Goal: Information Seeking & Learning: Learn about a topic

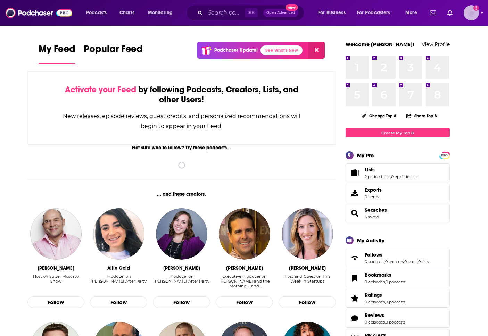
click at [471, 16] on img "Logged in as morganm92295" at bounding box center [471, 12] width 15 height 15
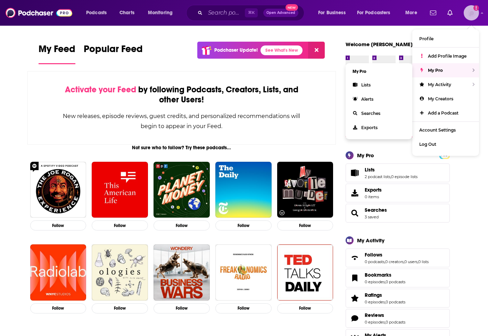
click at [450, 73] on div "My Pro" at bounding box center [445, 70] width 67 height 14
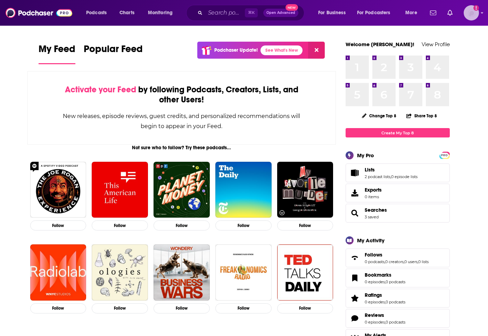
click at [475, 15] on img "Logged in as morganm92295" at bounding box center [471, 12] width 15 height 15
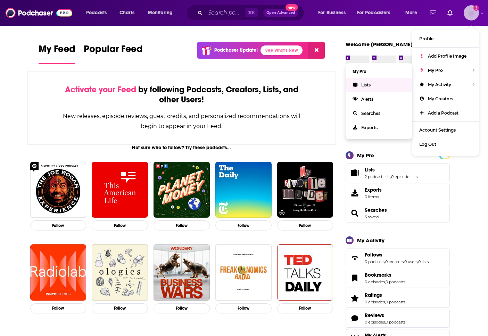
click at [359, 88] on link "Lists" at bounding box center [379, 85] width 67 height 14
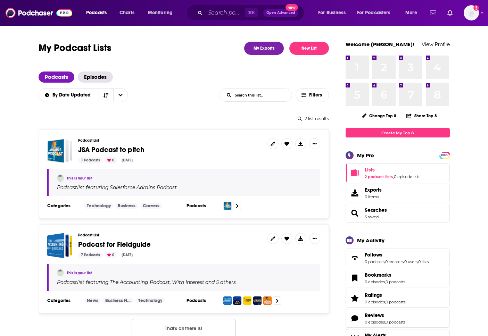
click at [173, 150] on span "JSA Podcast to pitch" at bounding box center [170, 150] width 184 height 8
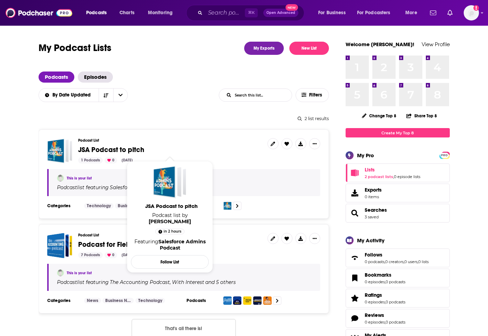
click at [119, 147] on span "JSA Podcast to pitch" at bounding box center [111, 150] width 66 height 9
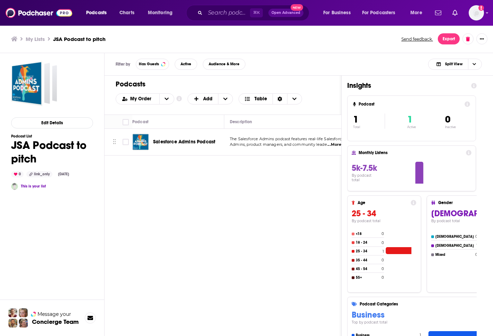
click at [196, 140] on span "Salesforce Admins Podcast" at bounding box center [184, 142] width 62 height 6
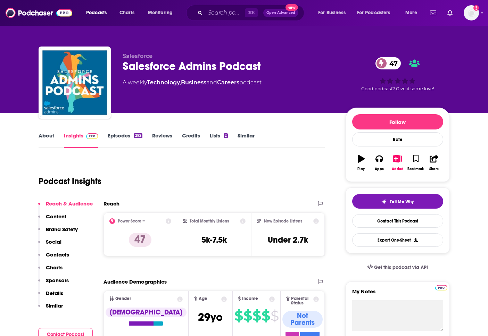
click at [122, 134] on link "Episodes 292" at bounding box center [125, 140] width 34 height 16
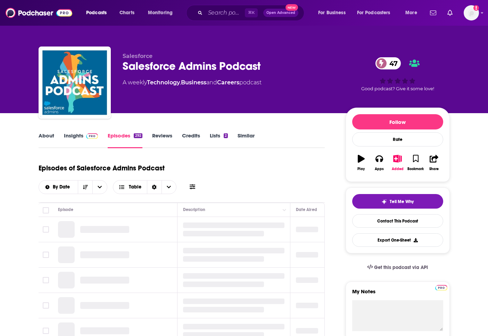
click at [52, 141] on link "About" at bounding box center [47, 140] width 16 height 16
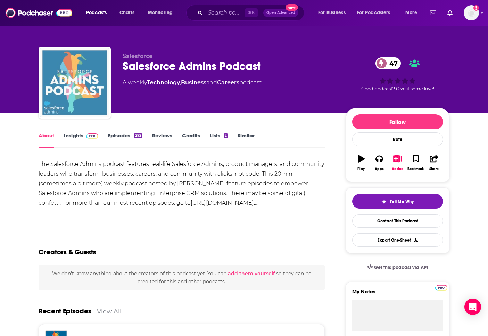
click at [73, 96] on img "Salesforce Admins Podcast" at bounding box center [74, 82] width 69 height 69
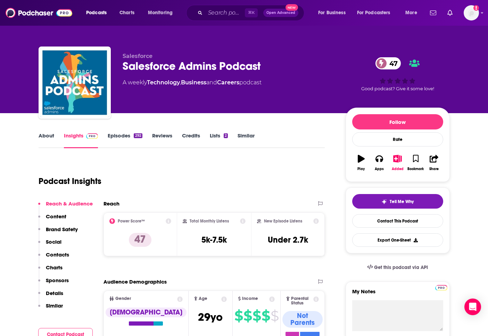
click at [41, 140] on link "About" at bounding box center [47, 140] width 16 height 16
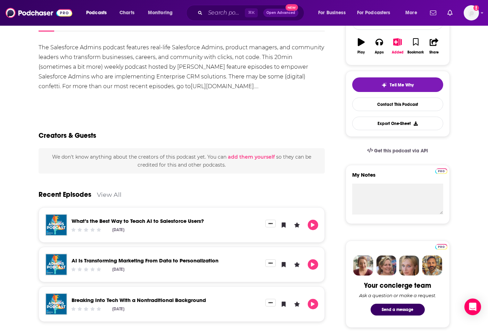
scroll to position [118, 0]
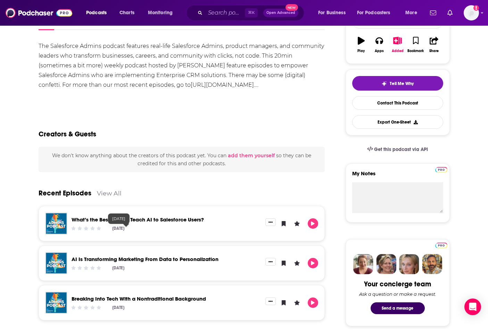
click at [135, 221] on link "What’s the Best Way to Teach AI to Salesforce Users?" at bounding box center [138, 219] width 132 height 7
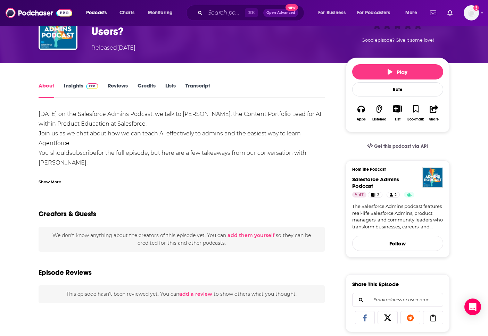
scroll to position [134, 0]
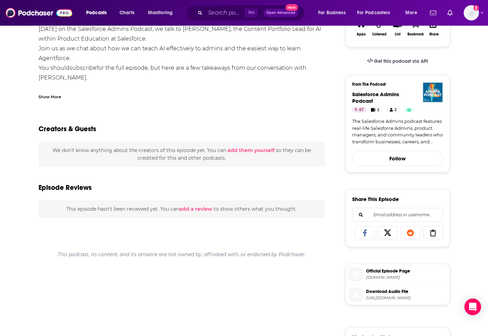
click at [411, 244] on div "Share This Episode Recommendation sent https://www.podchaser.com/podcasts/sales…" at bounding box center [398, 218] width 104 height 58
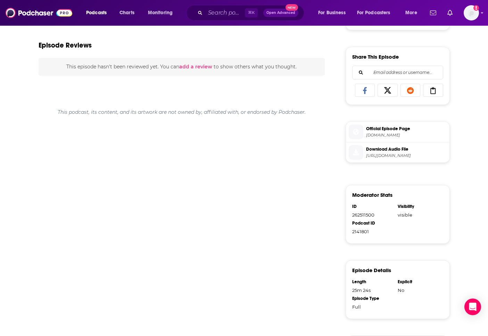
scroll to position [0, 0]
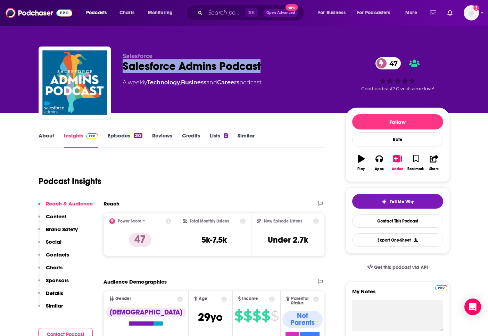
drag, startPoint x: 275, startPoint y: 72, endPoint x: 116, endPoint y: 72, distance: 159.2
click at [116, 72] on div "Salesforce Salesforce Admins Podcast 47 A weekly Technology , Business and Care…" at bounding box center [244, 84] width 411 height 75
copy h2 "Salesforce Admins Podcast"
click at [54, 252] on p "Contacts" at bounding box center [57, 255] width 23 height 7
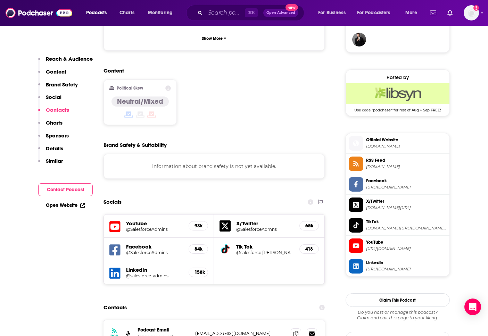
scroll to position [676, 0]
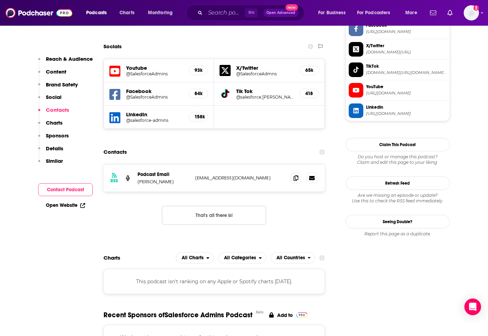
click at [170, 179] on p "Mike Gerholdt" at bounding box center [164, 182] width 52 height 6
drag, startPoint x: 179, startPoint y: 135, endPoint x: 137, endPoint y: 132, distance: 42.5
click at [137, 165] on div "RSS Podcast Email Mike Gerholdt mgerholdt@salesforce.com mgerholdt@salesforce.c…" at bounding box center [215, 178] width 222 height 27
copy p "Mike Gerholdt"
drag, startPoint x: 270, startPoint y: 132, endPoint x: 296, endPoint y: 130, distance: 26.8
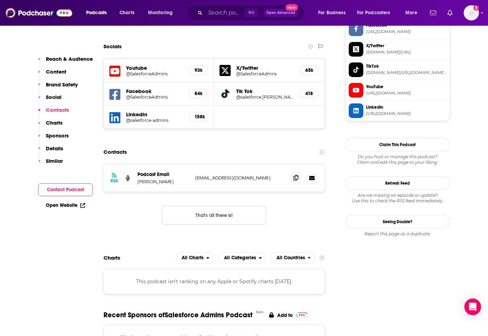
click at [270, 165] on div "RSS Podcast Email Mike Gerholdt mgerholdt@salesforce.com mgerholdt@salesforce.c…" at bounding box center [215, 178] width 222 height 27
click at [296, 175] on icon at bounding box center [296, 178] width 5 height 6
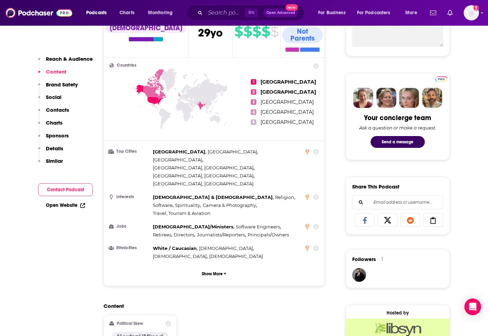
scroll to position [120, 0]
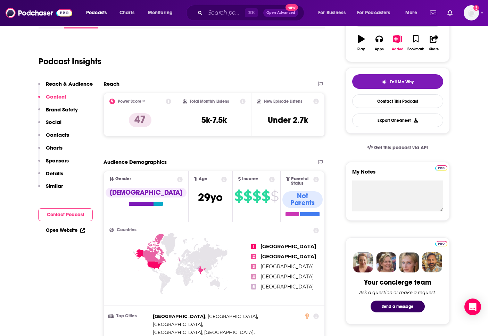
click at [57, 121] on p "Social" at bounding box center [54, 122] width 16 height 7
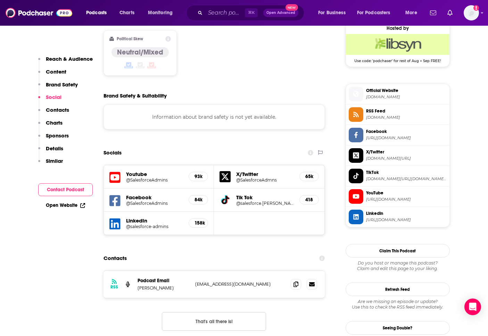
scroll to position [570, 0]
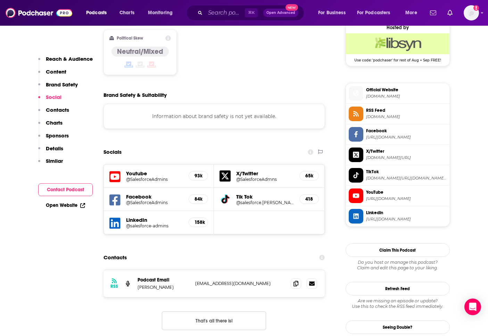
click at [242, 200] on h5 "@salesforce.mike" at bounding box center [265, 202] width 58 height 5
click at [161, 177] on h5 "@SalesforceAdmins" at bounding box center [154, 179] width 57 height 5
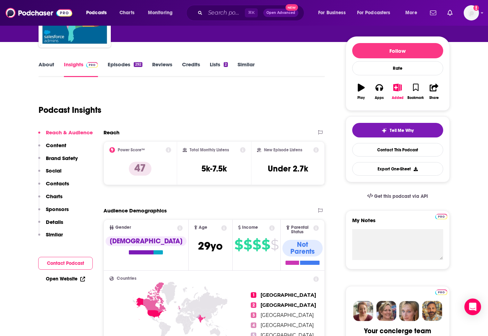
scroll to position [0, 0]
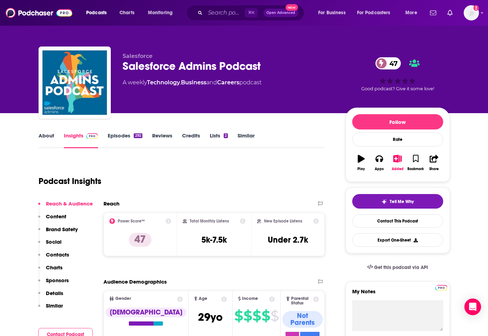
click at [220, 138] on link "Lists 2" at bounding box center [219, 140] width 18 height 16
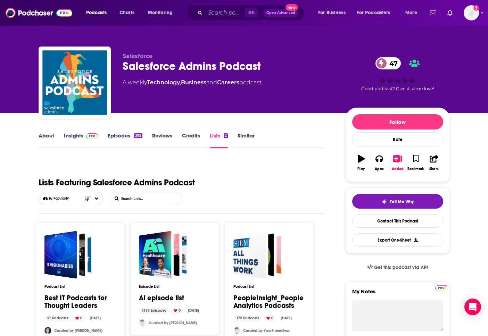
scroll to position [142, 0]
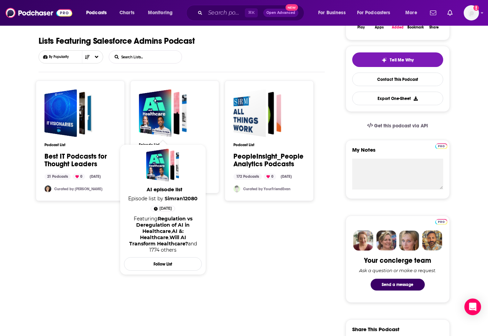
click at [94, 126] on div "Podcast List Best IT Podcasts for Thought Leaders 21 Podcasts 0 Dec 9, 2022 Cur…" at bounding box center [80, 140] width 72 height 103
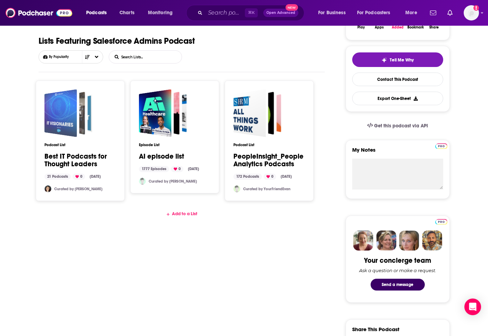
click at [80, 126] on div "Best IT Podcasts for Thought Leaders" at bounding box center [71, 113] width 28 height 43
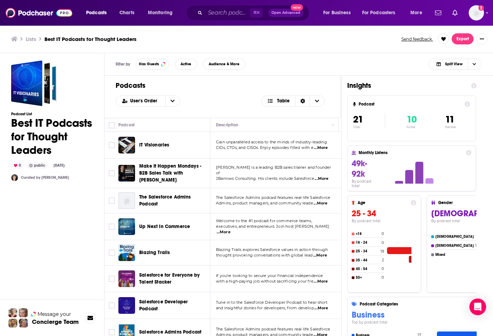
click at [264, 256] on span "thought provoking conversations with global lead" at bounding box center [264, 255] width 97 height 5
click at [177, 250] on div "Blazing Trails" at bounding box center [175, 253] width 72 height 7
click at [155, 250] on span "Blazing Trails" at bounding box center [154, 253] width 31 height 6
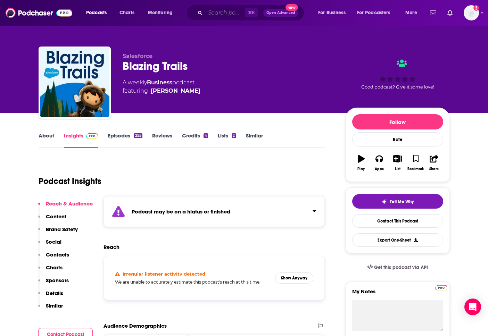
click at [221, 11] on input "Search podcasts, credits, & more..." at bounding box center [225, 12] width 40 height 11
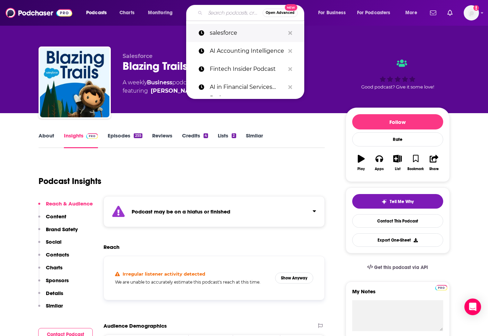
click at [226, 30] on p "salesforce" at bounding box center [247, 33] width 75 height 18
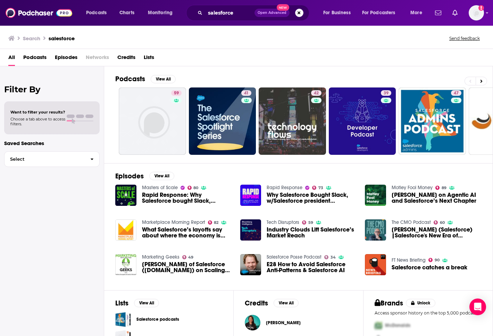
scroll to position [56, 0]
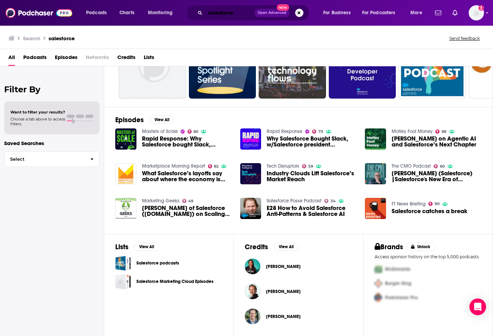
click at [209, 12] on input "salesforce" at bounding box center [229, 12] width 49 height 11
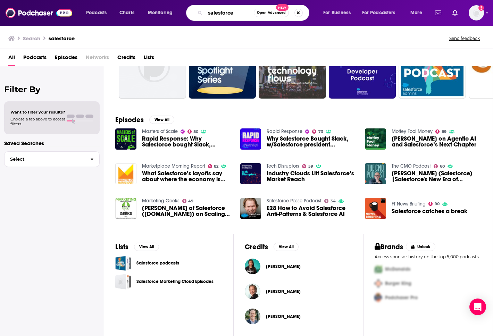
click at [209, 12] on input "salesforce" at bounding box center [229, 12] width 49 height 11
type input "CRM"
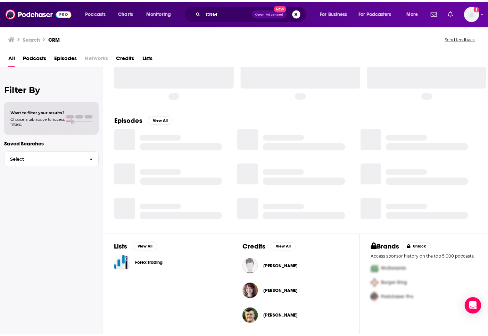
scroll to position [56, 0]
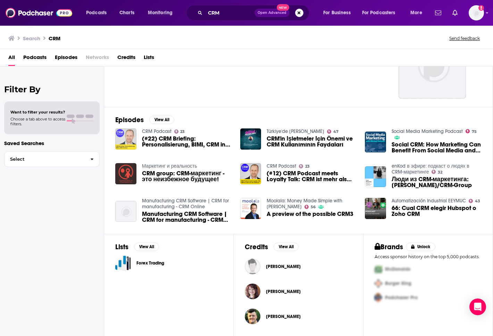
click at [129, 138] on img "(#22) CRM Briefing: Personalisierung, BIMI, CRM in China" at bounding box center [125, 139] width 21 height 21
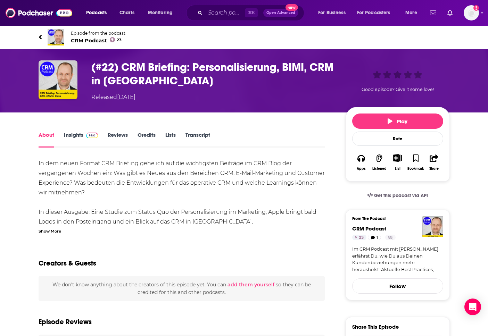
click at [76, 137] on link "Insights" at bounding box center [81, 140] width 34 height 16
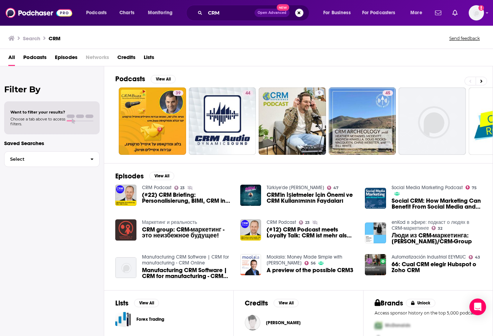
click at [273, 14] on span "Open Advanced" at bounding box center [272, 12] width 29 height 3
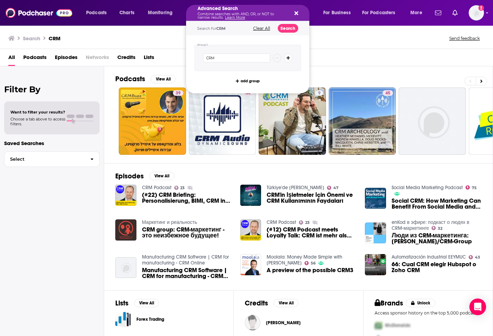
click at [297, 15] on icon "Search podcasts, credits, & more..." at bounding box center [297, 13] width 4 height 4
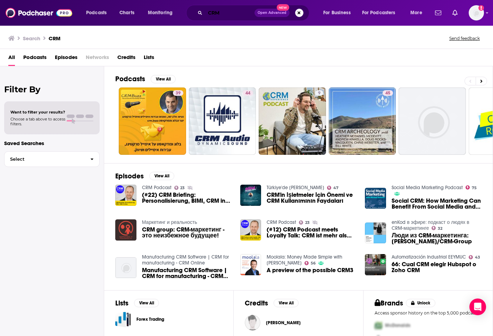
click at [229, 11] on input "CRM" at bounding box center [229, 12] width 49 height 11
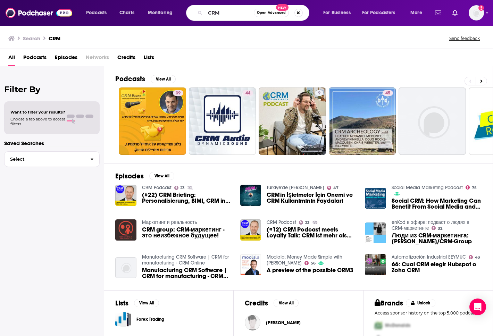
click at [30, 58] on span "Podcasts" at bounding box center [34, 59] width 23 height 14
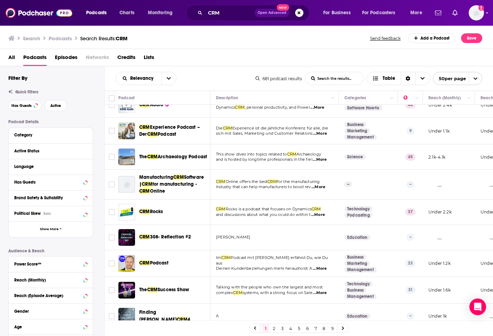
scroll to position [191, 0]
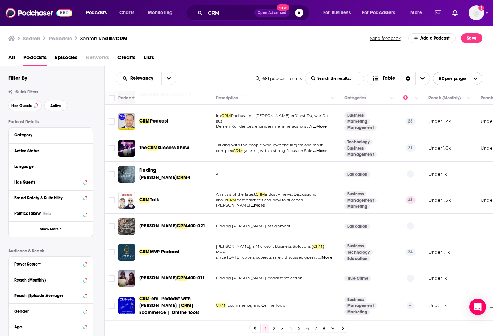
click at [272, 245] on p "Gus Gonzalez, a Microsoft Business Solutions ( CRM ) MVP" at bounding box center [274, 249] width 117 height 11
click at [157, 244] on div "CRM MVP Podcast" at bounding box center [175, 252] width 72 height 17
click at [156, 249] on span "MVP Podcast" at bounding box center [165, 252] width 30 height 6
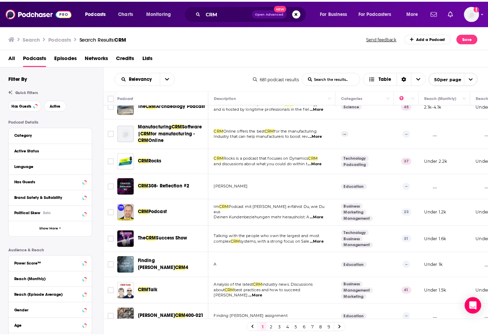
scroll to position [102, 0]
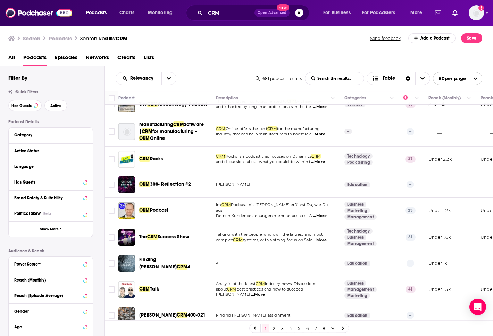
click at [169, 234] on span "Success Show" at bounding box center [174, 237] width 32 height 6
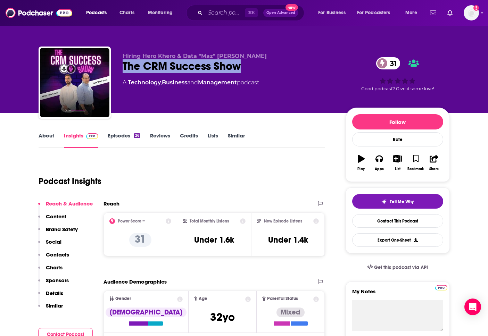
drag, startPoint x: 255, startPoint y: 69, endPoint x: 125, endPoint y: 71, distance: 130.7
click at [125, 71] on div "The CRM Success Show 31" at bounding box center [229, 66] width 212 height 14
copy h2 "The CRM Success Show"
click at [47, 139] on link "About" at bounding box center [47, 140] width 16 height 16
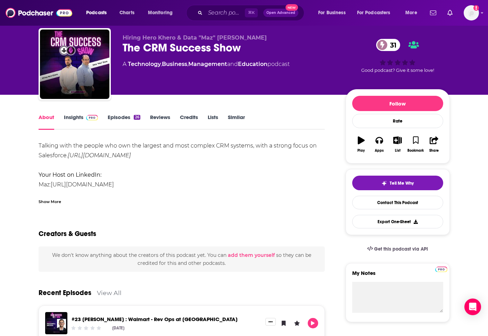
scroll to position [33, 0]
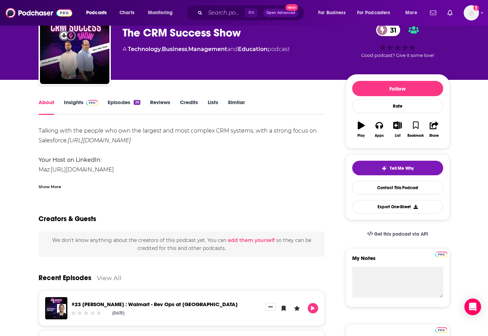
click at [114, 167] on link "https://www.linkedin.com/in/davidmasri/" at bounding box center [82, 169] width 63 height 7
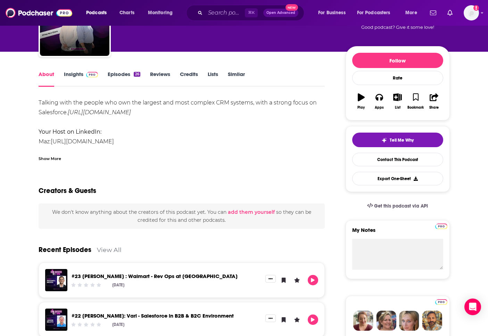
scroll to position [0, 0]
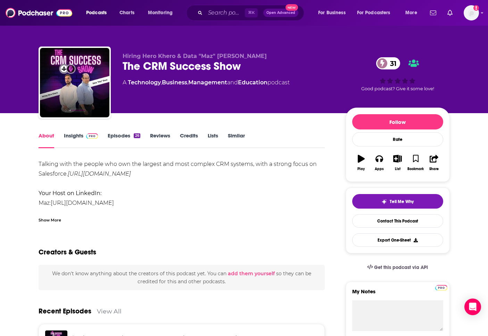
click at [85, 139] on span at bounding box center [90, 135] width 15 height 7
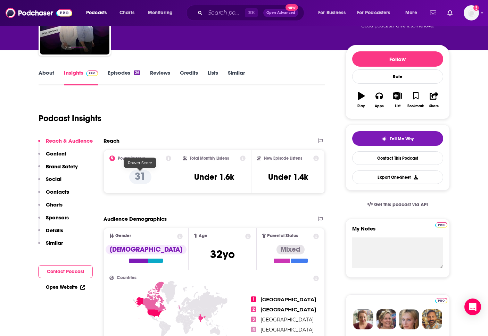
scroll to position [97, 0]
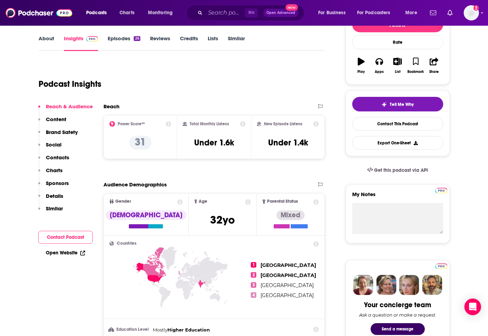
click at [54, 159] on p "Contacts" at bounding box center [57, 157] width 23 height 7
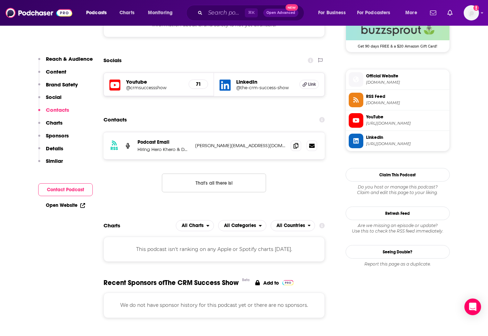
scroll to position [545, 0]
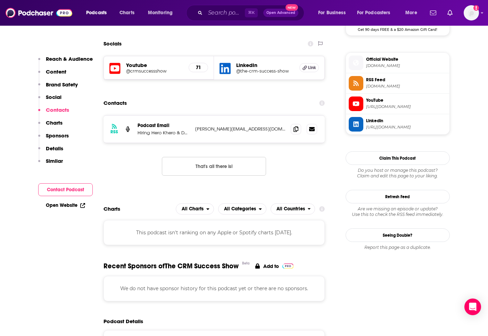
click at [250, 135] on div "RSS Podcast Email Hiring Hero Khero & Data "Maz" Dave dave@gluon.digital dave@g…" at bounding box center [215, 129] width 222 height 27
click at [212, 129] on p "dave@gluon.digital" at bounding box center [240, 129] width 90 height 6
click at [179, 141] on div "RSS Podcast Email Hiring Hero Khero & Data "Maz" Dave dave@gluon.digital dave@g…" at bounding box center [215, 129] width 222 height 27
click at [146, 132] on p "Hiring Hero Khero & Data "Maz" Dave" at bounding box center [164, 133] width 52 height 6
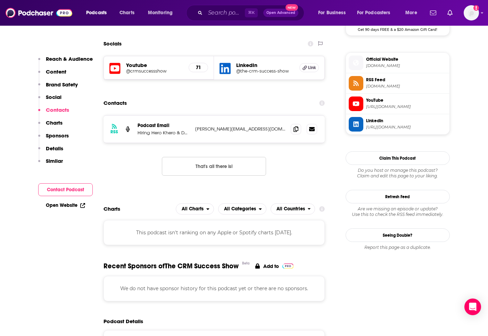
click at [179, 134] on p "Hiring Hero Khero & Data "Maz" Dave" at bounding box center [164, 133] width 52 height 6
click at [296, 130] on icon at bounding box center [296, 129] width 5 height 6
drag, startPoint x: 135, startPoint y: 133, endPoint x: 195, endPoint y: 132, distance: 60.1
click at [195, 132] on div "RSS Podcast Email Hiring Hero Khero & Data "Maz" Dave dave@gluon.digital dave@g…" at bounding box center [215, 129] width 222 height 27
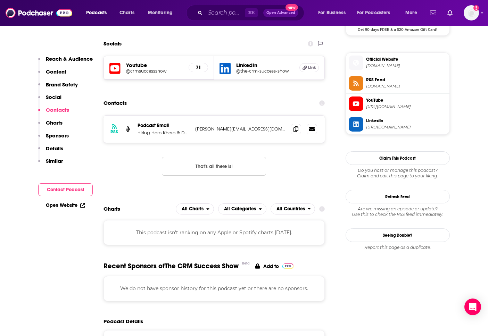
click at [320, 105] on icon at bounding box center [322, 103] width 6 height 6
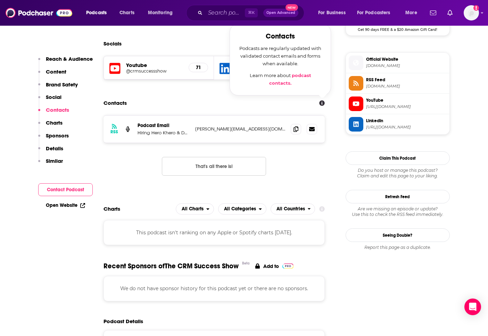
click at [216, 137] on div "RSS Podcast Email Hiring Hero Khero & Data "Maz" Dave dave@gluon.digital dave@g…" at bounding box center [215, 129] width 222 height 27
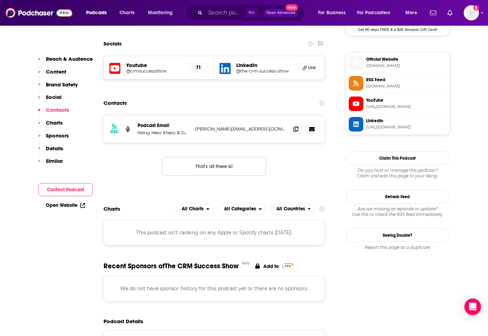
click at [207, 129] on p "dave@gluon.digital" at bounding box center [240, 129] width 90 height 6
click at [296, 130] on icon at bounding box center [296, 129] width 5 height 6
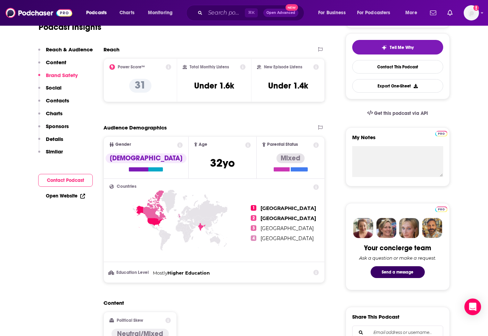
scroll to position [4, 0]
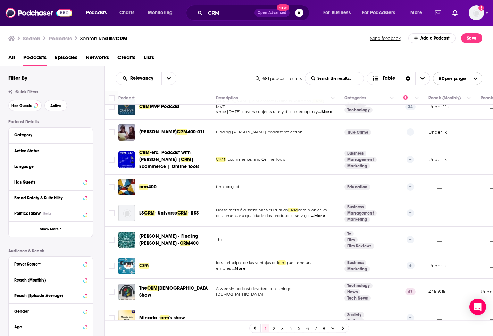
scroll to position [396, 0]
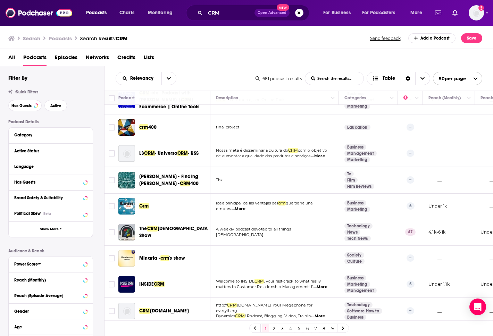
click at [246, 228] on td "A weekly podcast devoted to all things [DEMOGRAPHIC_DATA]" at bounding box center [275, 232] width 129 height 27
click at [160, 226] on span "[DEMOGRAPHIC_DATA] Show" at bounding box center [174, 232] width 70 height 13
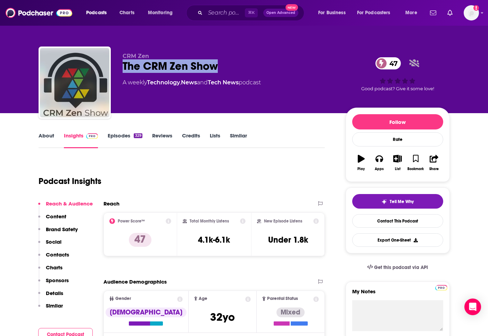
drag, startPoint x: 220, startPoint y: 64, endPoint x: 125, endPoint y: 66, distance: 95.6
click at [125, 66] on div "The CRM Zen Show 47" at bounding box center [229, 66] width 212 height 14
copy h2 "The CRM Zen Show"
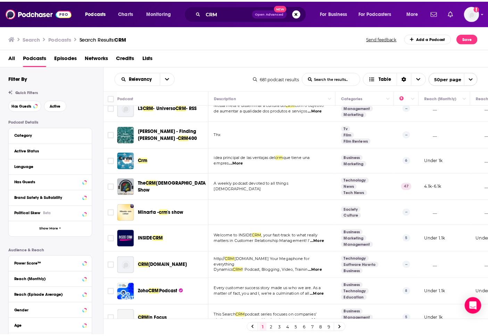
scroll to position [476, 0]
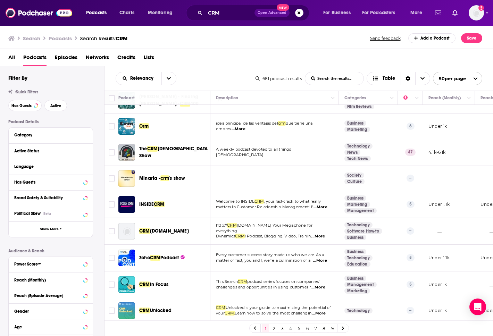
click at [143, 202] on span "INSIDE" at bounding box center [146, 205] width 15 height 6
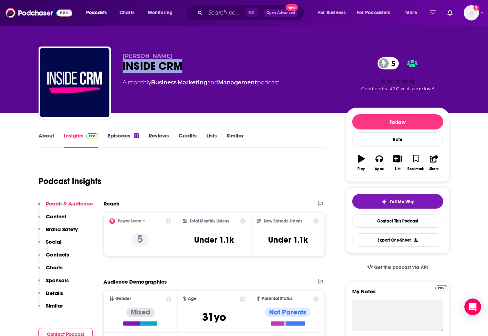
drag, startPoint x: 193, startPoint y: 68, endPoint x: 119, endPoint y: 68, distance: 74.4
click at [119, 68] on div "Jessica Jantzen INSIDE CRM 5 A monthly Business , Marketing and Management podc…" at bounding box center [244, 84] width 411 height 75
copy h2 "INSIDE CRM"
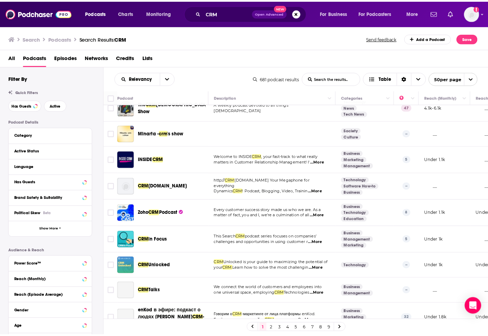
scroll to position [578, 0]
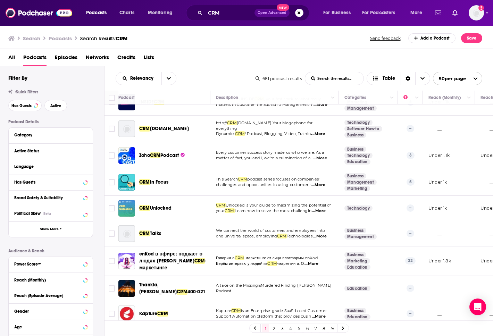
click at [304, 182] on span "challenges and opportunities in using customer r" at bounding box center [263, 184] width 95 height 5
click at [311, 182] on span "challenges and opportunities in using customer r" at bounding box center [263, 184] width 95 height 5
click at [317, 182] on span "...More" at bounding box center [319, 185] width 14 height 6
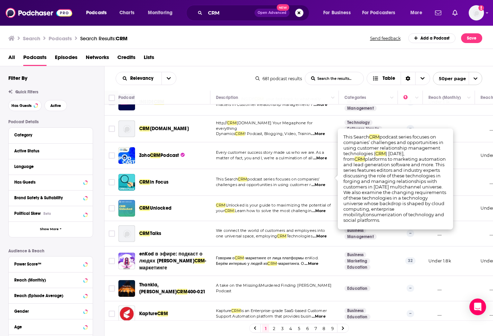
click at [153, 179] on span "in Focus" at bounding box center [159, 182] width 18 height 6
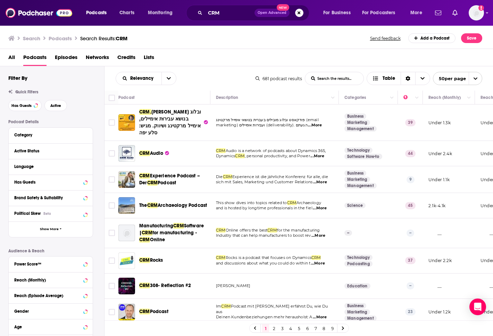
click at [124, 254] on img "CRM Rocks" at bounding box center [126, 261] width 17 height 17
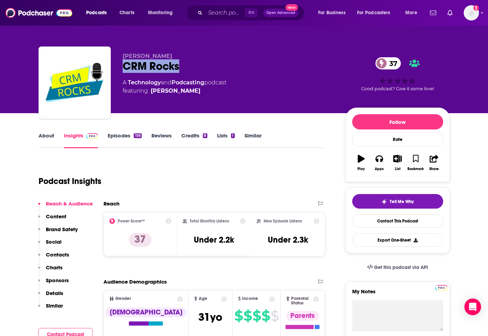
drag, startPoint x: 187, startPoint y: 64, endPoint x: 117, endPoint y: 66, distance: 69.9
click at [117, 66] on div "[PERSON_NAME] CRM Rocks 37 A Technology and Podcasting podcast featuring [PERSO…" at bounding box center [244, 84] width 411 height 75
copy h2 "CRM Rocks"
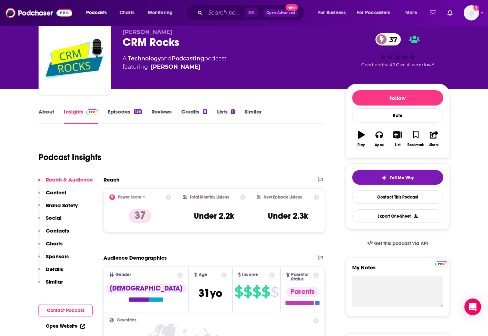
click at [85, 220] on div "Reach & Audience Content Brand Safety Social Contacts Charts Sponsors Details S…" at bounding box center [65, 234] width 55 height 115
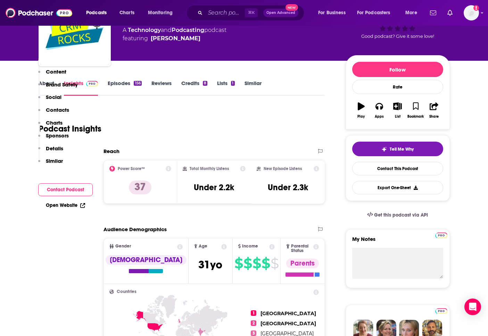
scroll to position [0, 0]
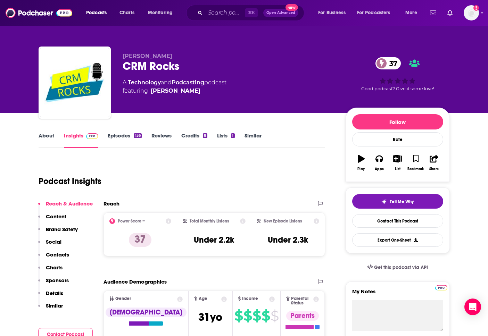
click at [60, 218] on p "Content" at bounding box center [56, 216] width 21 height 7
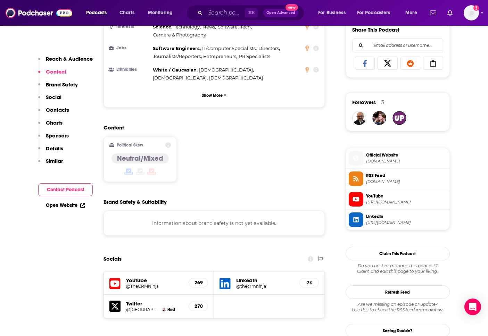
scroll to position [442, 0]
click at [51, 109] on p "Contacts" at bounding box center [57, 110] width 23 height 7
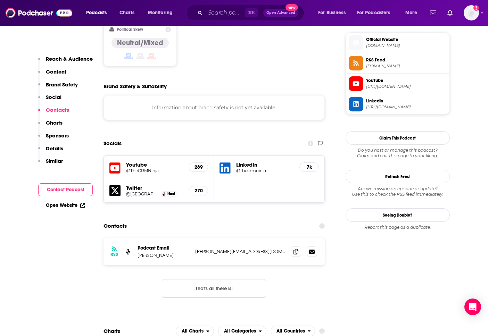
scroll to position [653, 0]
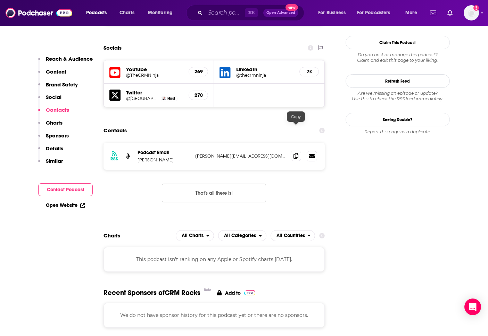
click at [296, 153] on icon at bounding box center [296, 156] width 5 height 6
click at [299, 151] on span at bounding box center [296, 156] width 10 height 10
drag, startPoint x: 187, startPoint y: 133, endPoint x: 137, endPoint y: 133, distance: 50.7
click at [137, 143] on div "RSS Podcast Email [PERSON_NAME] [PERSON_NAME][EMAIL_ADDRESS][DOMAIN_NAME] [DOMA…" at bounding box center [215, 156] width 222 height 27
copy p "[PERSON_NAME]"
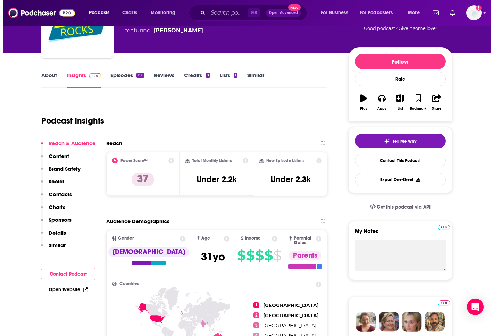
scroll to position [0, 0]
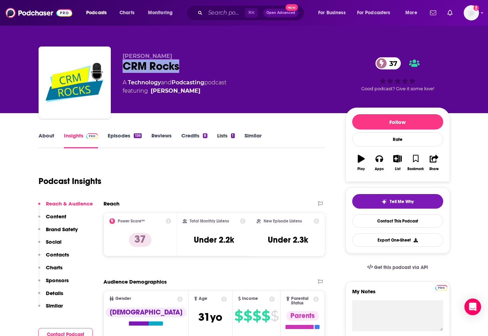
drag, startPoint x: 211, startPoint y: 71, endPoint x: 126, endPoint y: 69, distance: 85.5
click at [126, 69] on div "CRM Rocks 37" at bounding box center [229, 66] width 212 height 14
copy h2 "CRM Rocks"
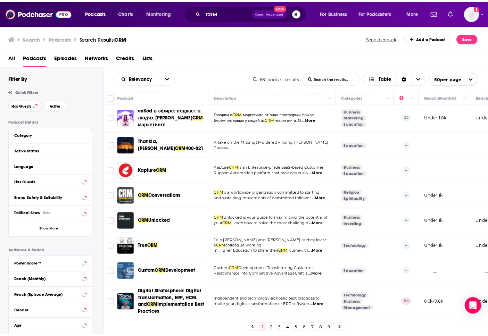
scroll to position [831, 0]
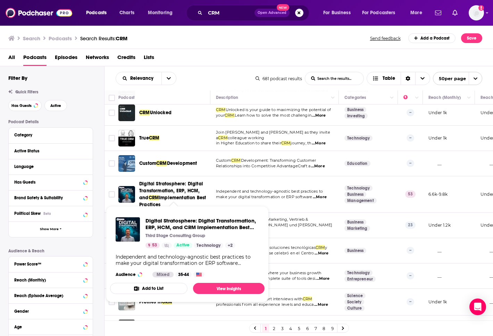
click at [171, 196] on span "Implementation Best Practices" at bounding box center [172, 201] width 67 height 13
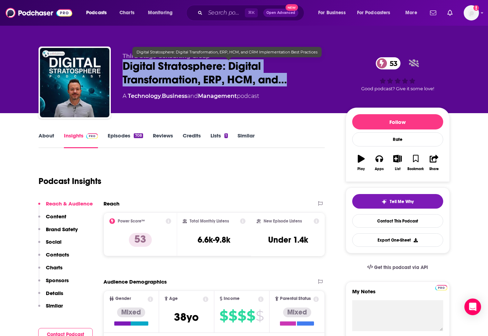
drag, startPoint x: 122, startPoint y: 65, endPoint x: 296, endPoint y: 82, distance: 174.6
click at [296, 82] on div "Third Stage Consulting Group Digital Stratosphere: Digital Transformation, ERP,…" at bounding box center [244, 84] width 411 height 75
copy h2 "Digital Stratosphere: Digital Transformation, ERP, HCM, and…"
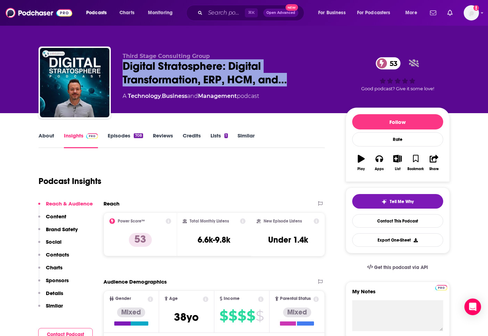
click at [58, 251] on button "Social" at bounding box center [49, 245] width 23 height 13
click at [58, 253] on p "Contacts" at bounding box center [57, 255] width 23 height 7
click at [55, 242] on p "Social" at bounding box center [54, 242] width 16 height 7
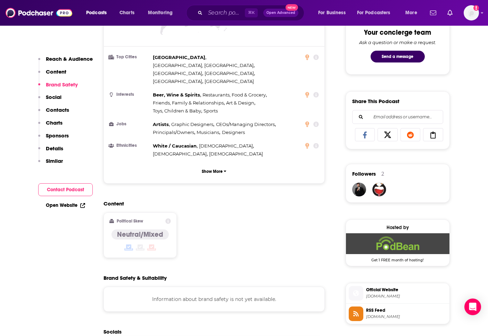
scroll to position [142, 0]
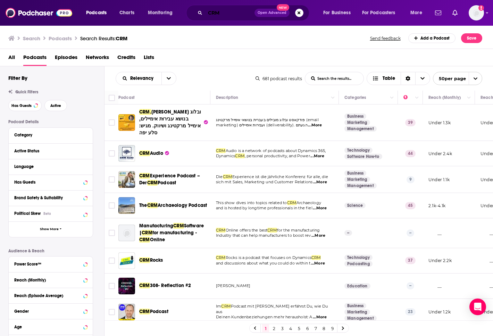
click at [222, 13] on input "CRM" at bounding box center [229, 12] width 49 height 11
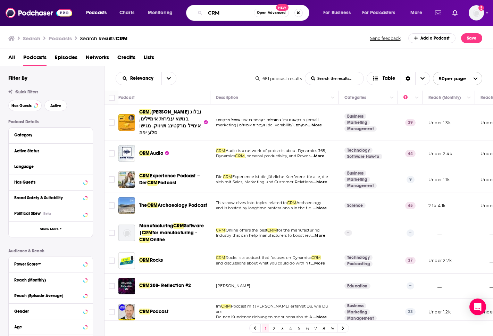
click at [222, 13] on input "CRM" at bounding box center [229, 12] width 49 height 11
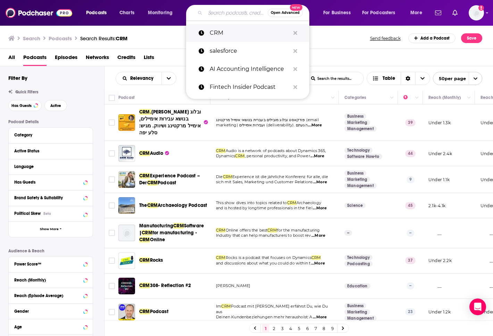
click at [216, 33] on p "CRM" at bounding box center [250, 33] width 80 height 18
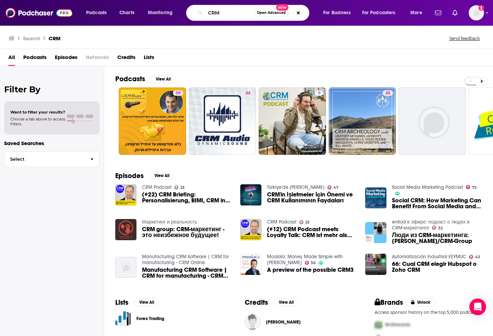
click at [57, 55] on span "Episodes" at bounding box center [66, 59] width 23 height 14
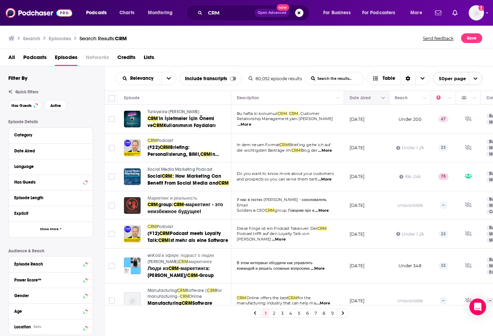
click at [356, 101] on div "Date Aired" at bounding box center [360, 98] width 21 height 8
click at [357, 99] on button "Move" at bounding box center [366, 98] width 34 height 8
click at [390, 99] on th "Reach" at bounding box center [411, 98] width 42 height 14
click at [382, 99] on icon "Column Actions" at bounding box center [383, 98] width 3 height 4
click at [382, 99] on div at bounding box center [246, 168] width 493 height 336
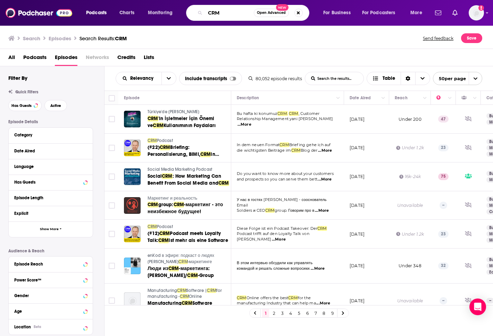
click at [229, 12] on input "CRM" at bounding box center [229, 12] width 49 height 11
click at [230, 12] on input "CRM" at bounding box center [229, 12] width 49 height 11
click at [228, 14] on input "CRM" at bounding box center [229, 12] width 49 height 11
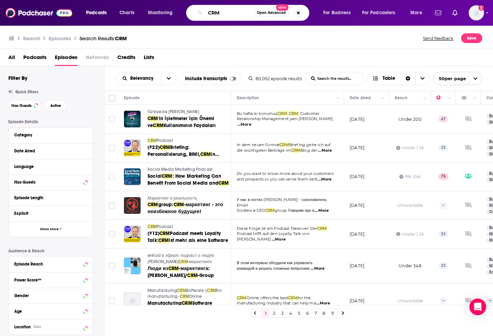
click at [228, 14] on input "CRM" at bounding box center [229, 12] width 49 height 11
paste input "Good Day, Sir!"
type input "Good Day, Sir!"
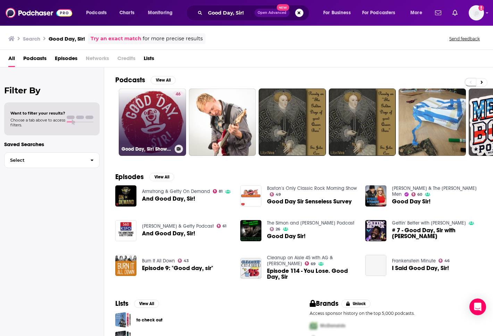
click at [126, 115] on link "46 Good Day, Sir! Show, a Salesforce Podcast" at bounding box center [152, 122] width 67 height 67
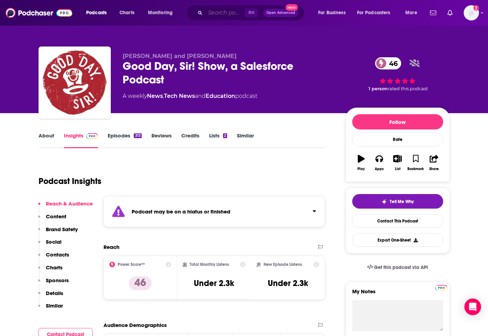
click at [217, 16] on input "Search podcasts, credits, & more..." at bounding box center [225, 12] width 40 height 11
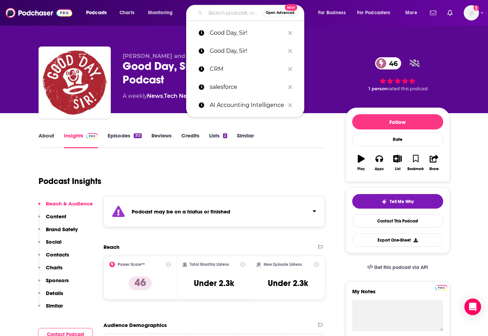
paste input "Dreamforce"
type input "Dreamforce"
